Goal: Find specific page/section: Find specific page/section

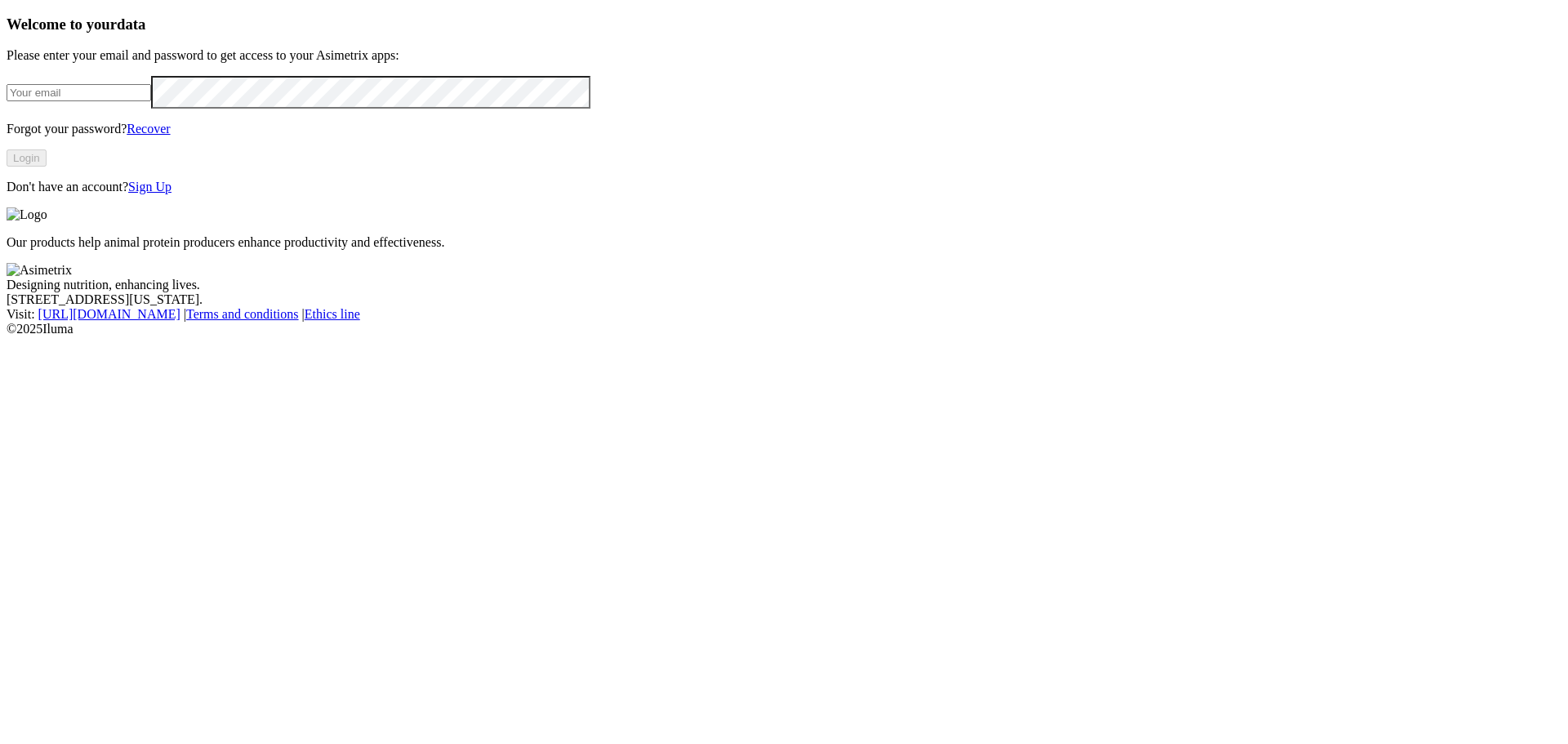
type input "[PERSON_NAME][EMAIL_ADDRESS][PERSON_NAME][DOMAIN_NAME]"
click at [46, 167] on button "Login" at bounding box center [26, 158] width 40 height 17
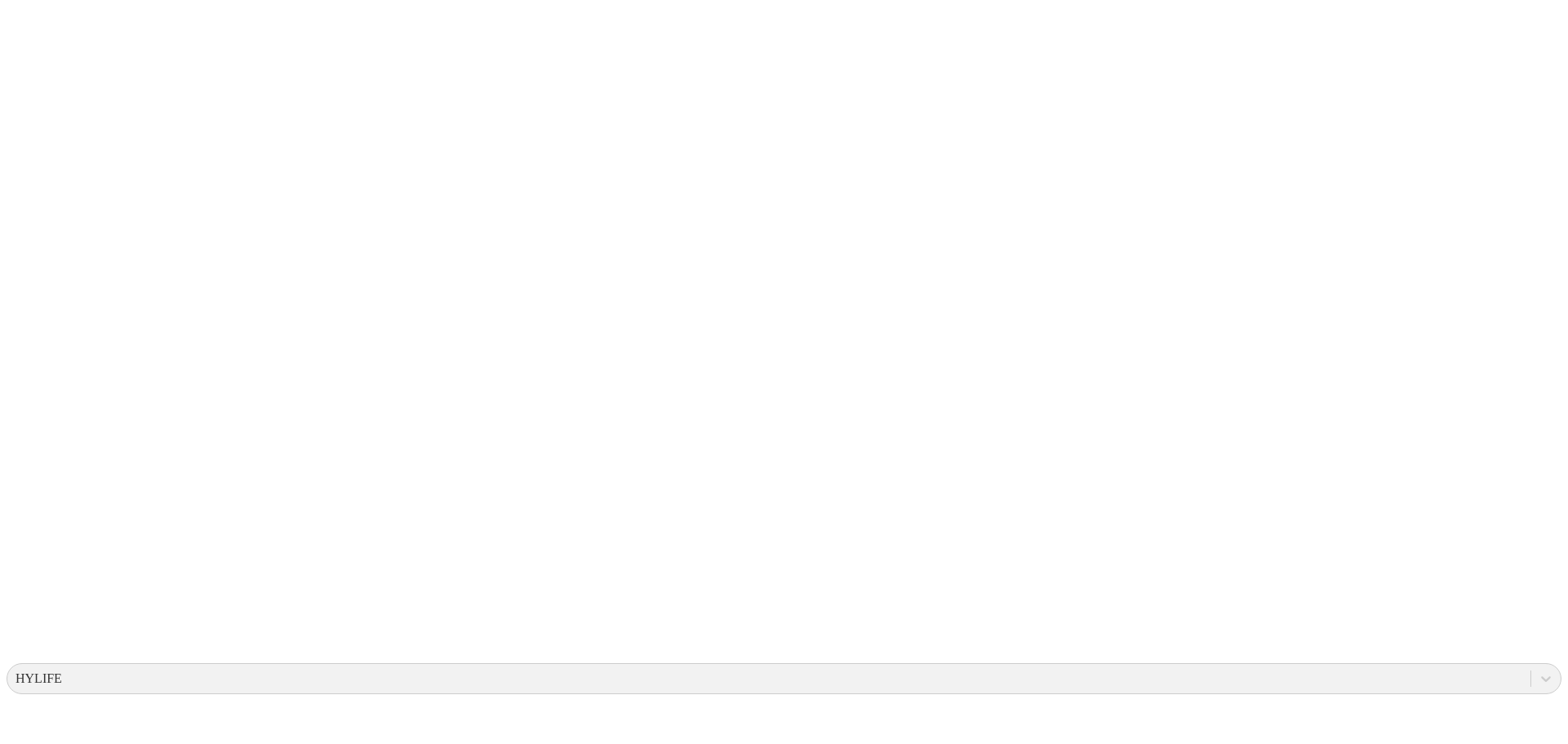
click at [44, 308] on icon at bounding box center [32, 333] width 51 height 51
click at [36, 308] on icon at bounding box center [32, 333] width 51 height 51
